Goal: Information Seeking & Learning: Learn about a topic

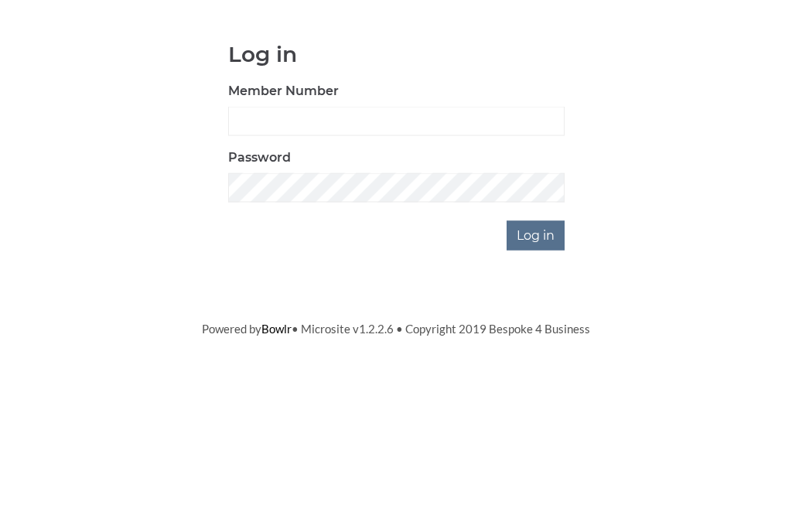
scroll to position [134, 0]
type input "0681"
click at [537, 354] on input "Log in" at bounding box center [536, 368] width 58 height 29
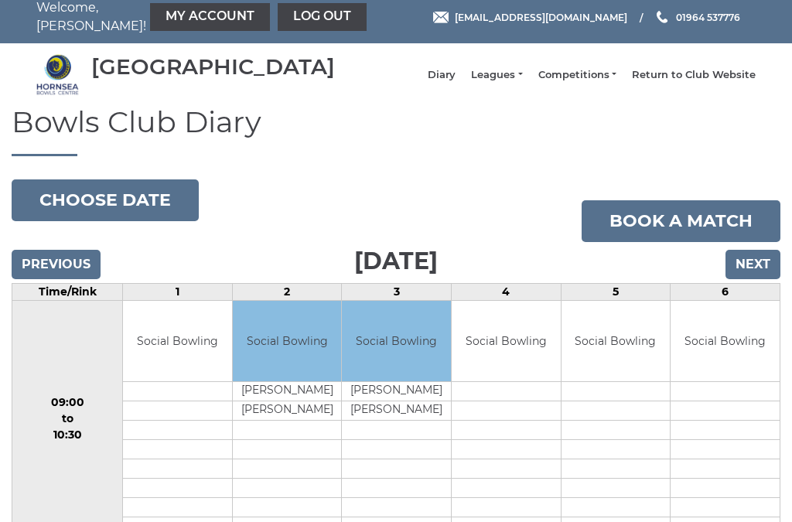
scroll to position [10, 0]
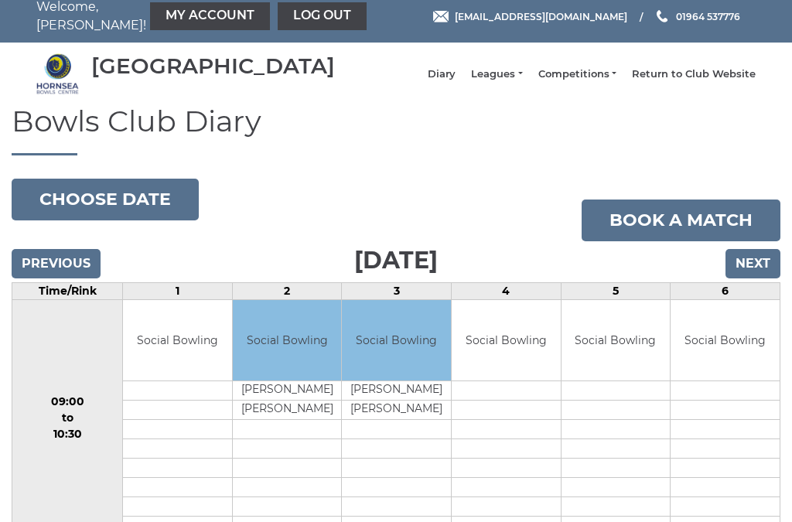
click at [503, 81] on link "Leagues" at bounding box center [496, 74] width 51 height 14
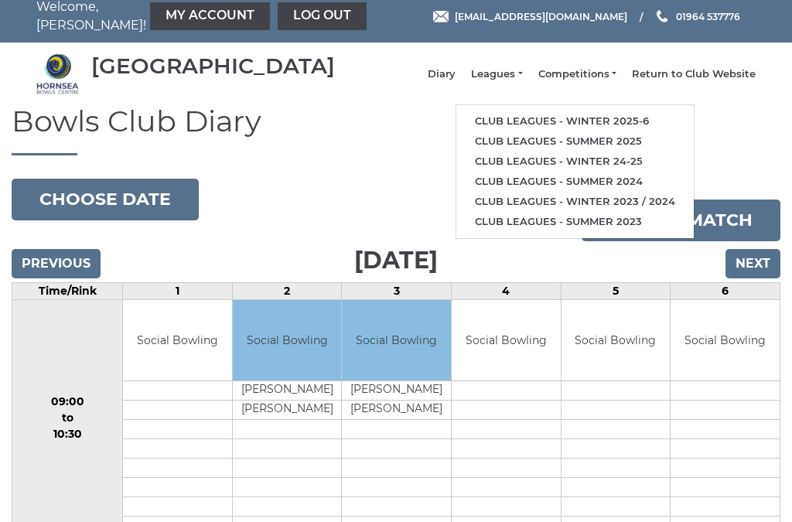
click at [648, 132] on link "Club leagues - Winter 2025-6" at bounding box center [576, 121] width 238 height 20
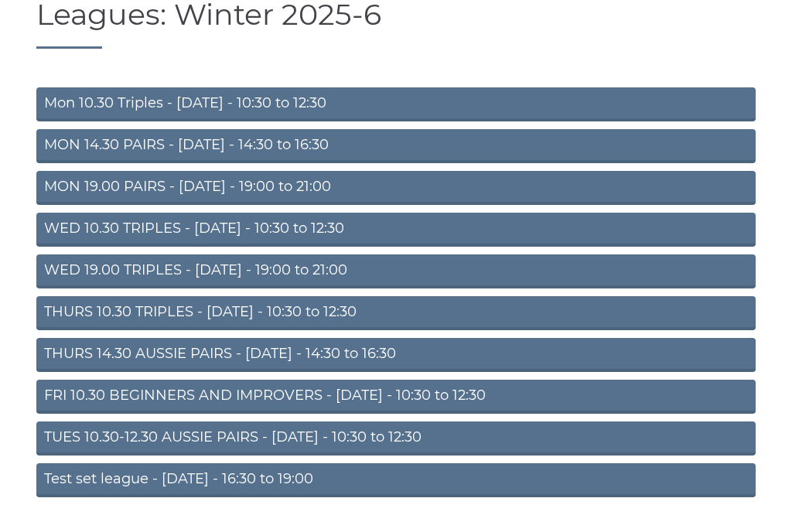
scroll to position [136, 0]
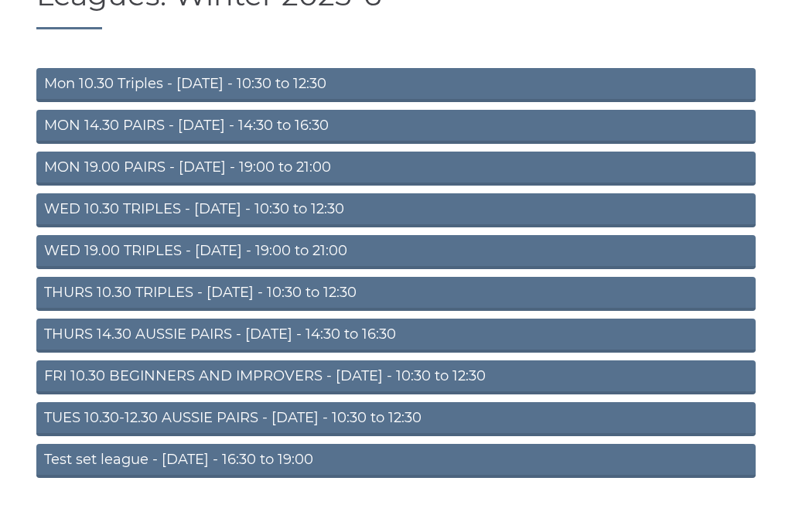
click at [379, 345] on link "THURS 14.30 AUSSIE PAIRS - [DATE] - 14:30 to 16:30" at bounding box center [396, 336] width 720 height 34
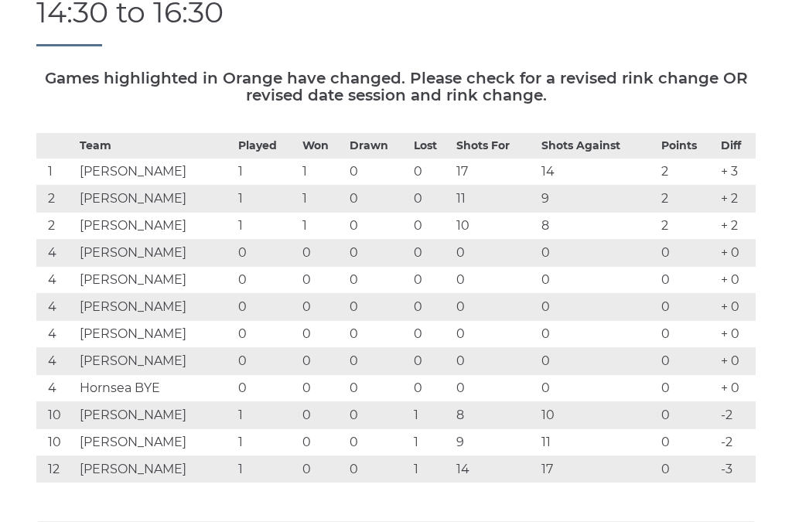
scroll to position [204, 0]
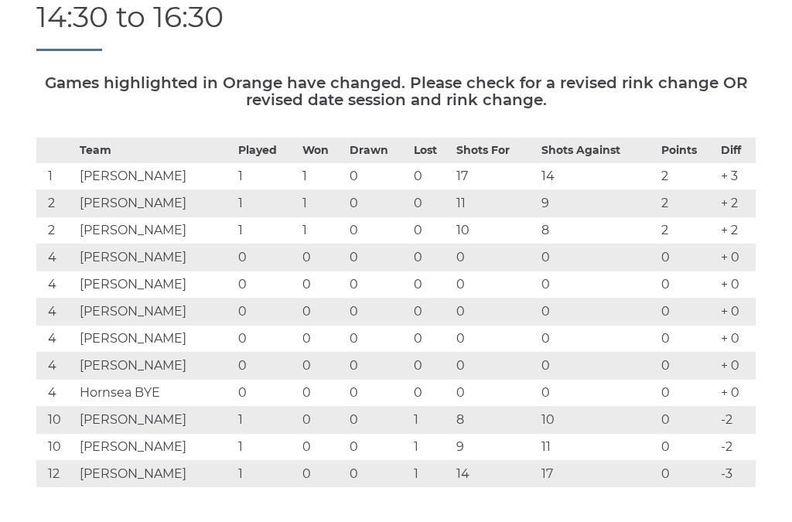
click at [752, 40] on h1 "League: THURS 14.30 AUSSIE PAIRS - Thursday - 14:30 to 16:30" at bounding box center [396, 9] width 720 height 83
click at [79, 8] on h1 "League: THURS 14.30 AUSSIE PAIRS - Thursday - 14:30 to 16:30" at bounding box center [396, 9] width 720 height 83
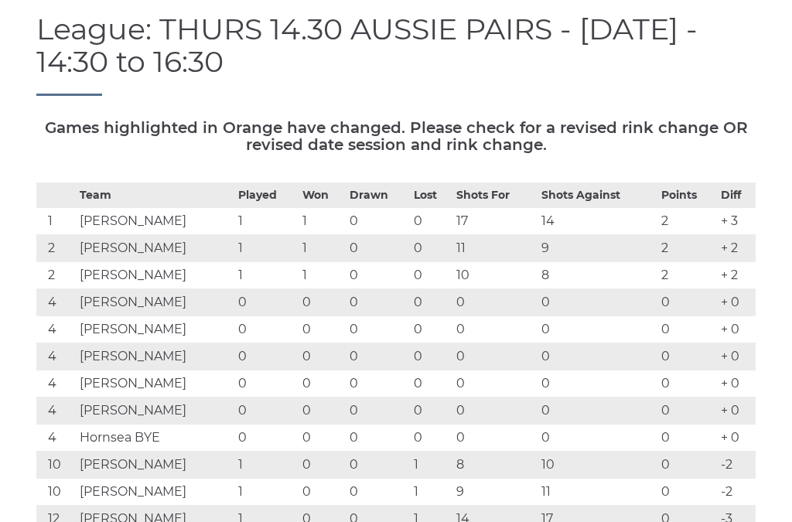
scroll to position [0, 0]
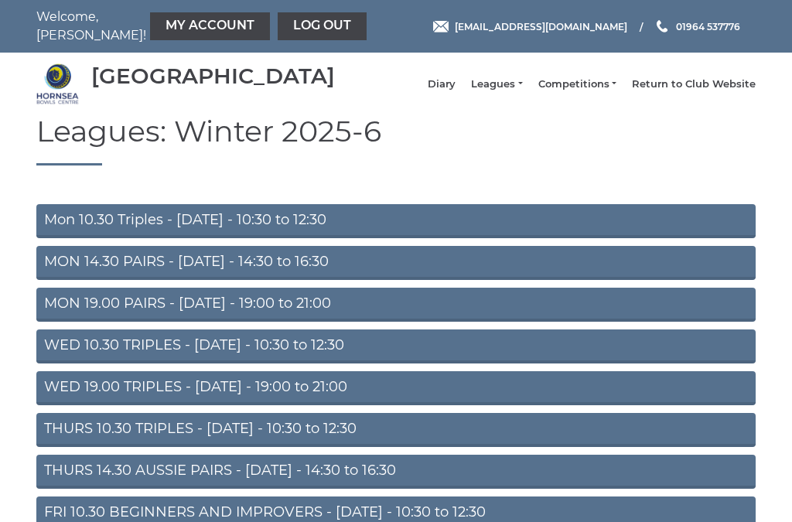
scroll to position [178, 0]
